Goal: Task Accomplishment & Management: Use online tool/utility

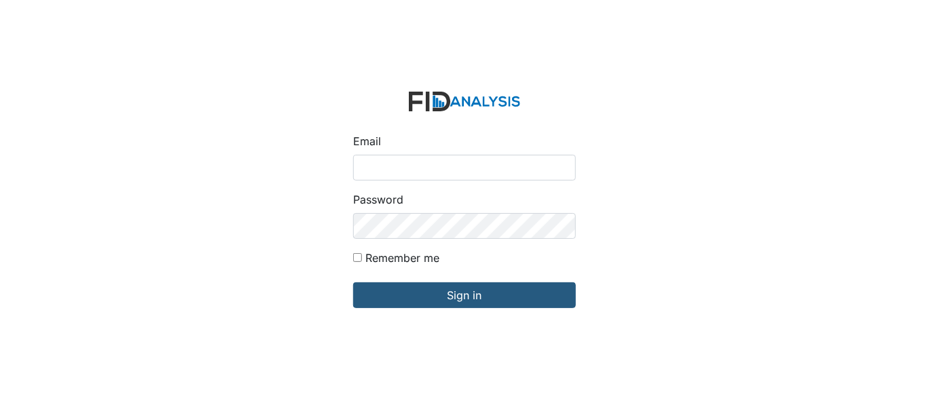
click at [359, 164] on input "Email" at bounding box center [464, 168] width 223 height 26
type input "[EMAIL_ADDRESS][DOMAIN_NAME]"
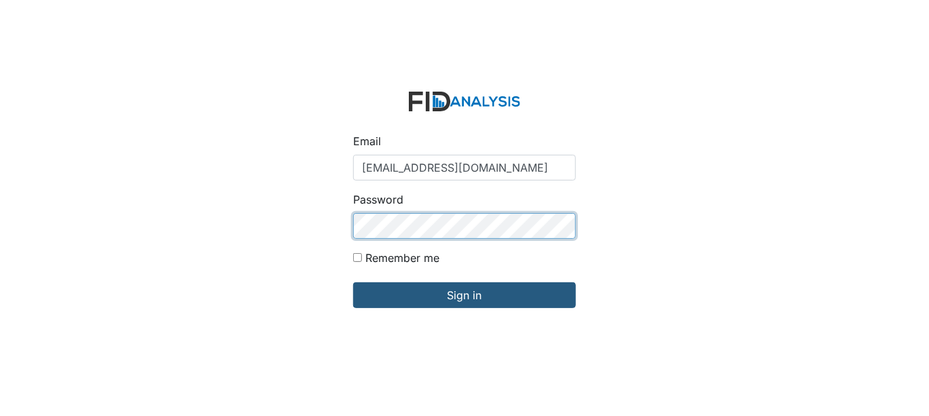
click at [353, 282] on input "Sign in" at bounding box center [464, 295] width 223 height 26
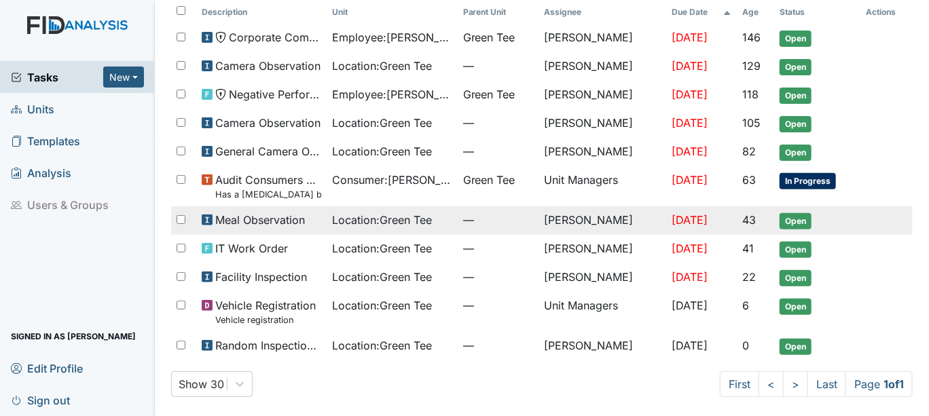
scroll to position [91, 0]
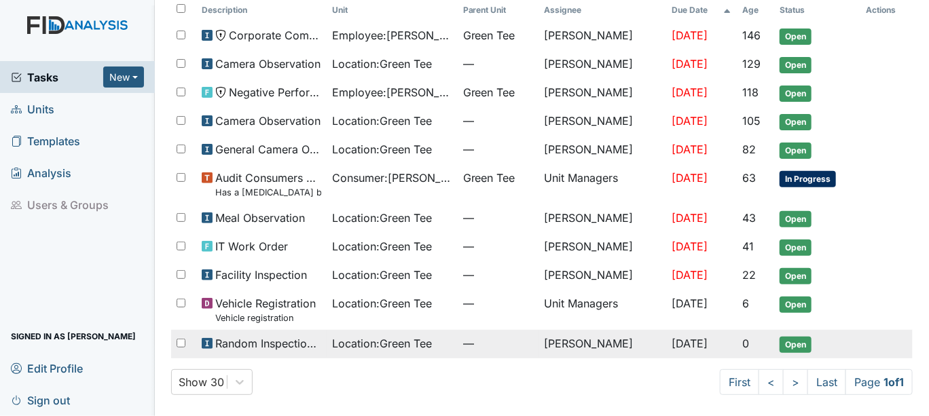
click at [790, 341] on span "Open" at bounding box center [795, 345] width 32 height 16
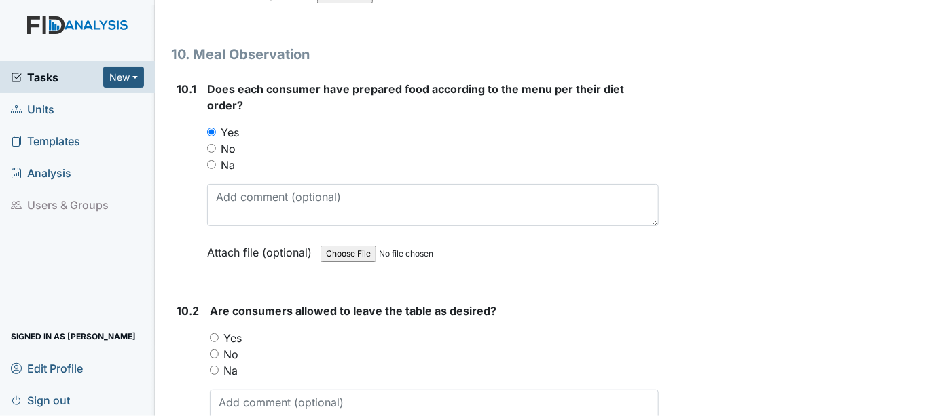
scroll to position [11845, 0]
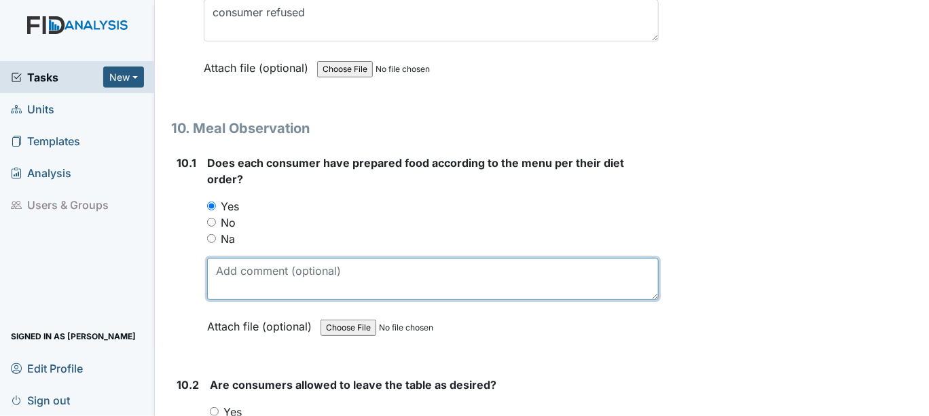
click at [219, 258] on textarea at bounding box center [433, 279] width 452 height 42
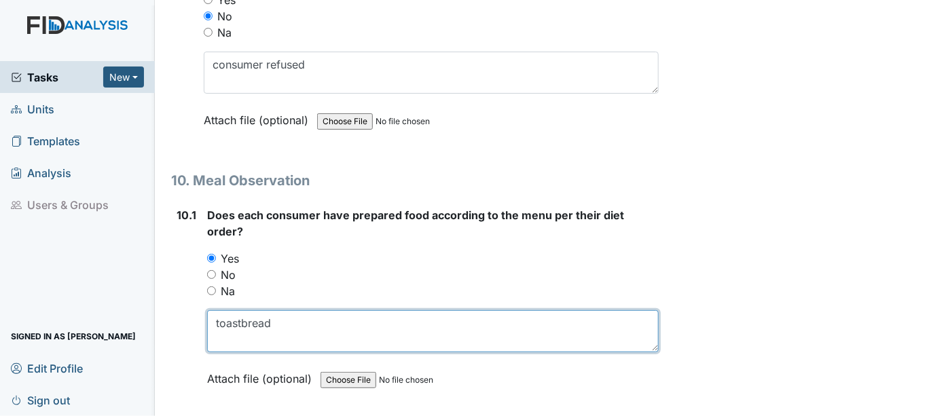
scroll to position [11769, 0]
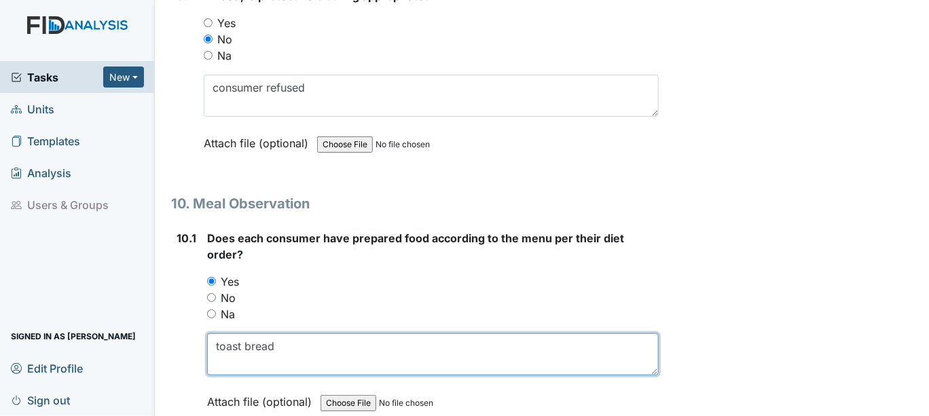
click at [274, 333] on textarea "toast bread" at bounding box center [433, 354] width 452 height 42
click at [314, 333] on textarea "toast bread, raisins'" at bounding box center [433, 354] width 452 height 42
type textarea "toast bread, raisins, eggs"
